Goal: Task Accomplishment & Management: Manage account settings

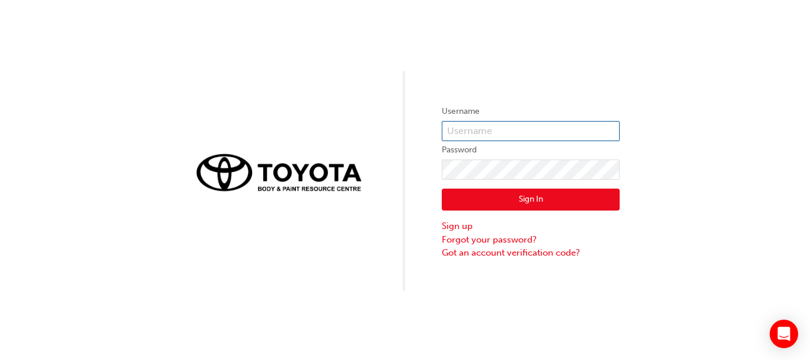
click at [480, 127] on input "text" at bounding box center [531, 131] width 178 height 20
click at [479, 129] on input "text" at bounding box center [531, 131] width 178 height 20
type input "rajkumar.[PERSON_NAME]"
click at [498, 197] on button "Sign In" at bounding box center [531, 200] width 178 height 23
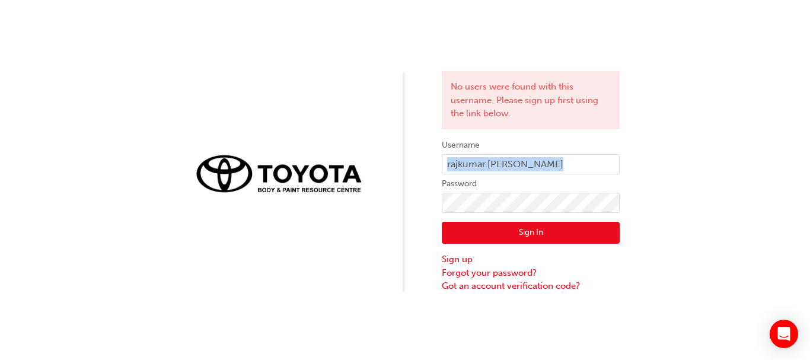
click at [488, 194] on div "No users were found with this username. Please sign up first using the link bel…" at bounding box center [405, 146] width 810 height 293
click at [448, 163] on input "rajkumar.[PERSON_NAME]" at bounding box center [531, 164] width 178 height 20
click at [498, 165] on input "Rajkumar.[PERSON_NAME]" at bounding box center [531, 164] width 178 height 20
type input "Rajkumar.[PERSON_NAME]"
click at [518, 243] on button "Sign In" at bounding box center [531, 233] width 178 height 23
